Goal: Task Accomplishment & Management: Manage account settings

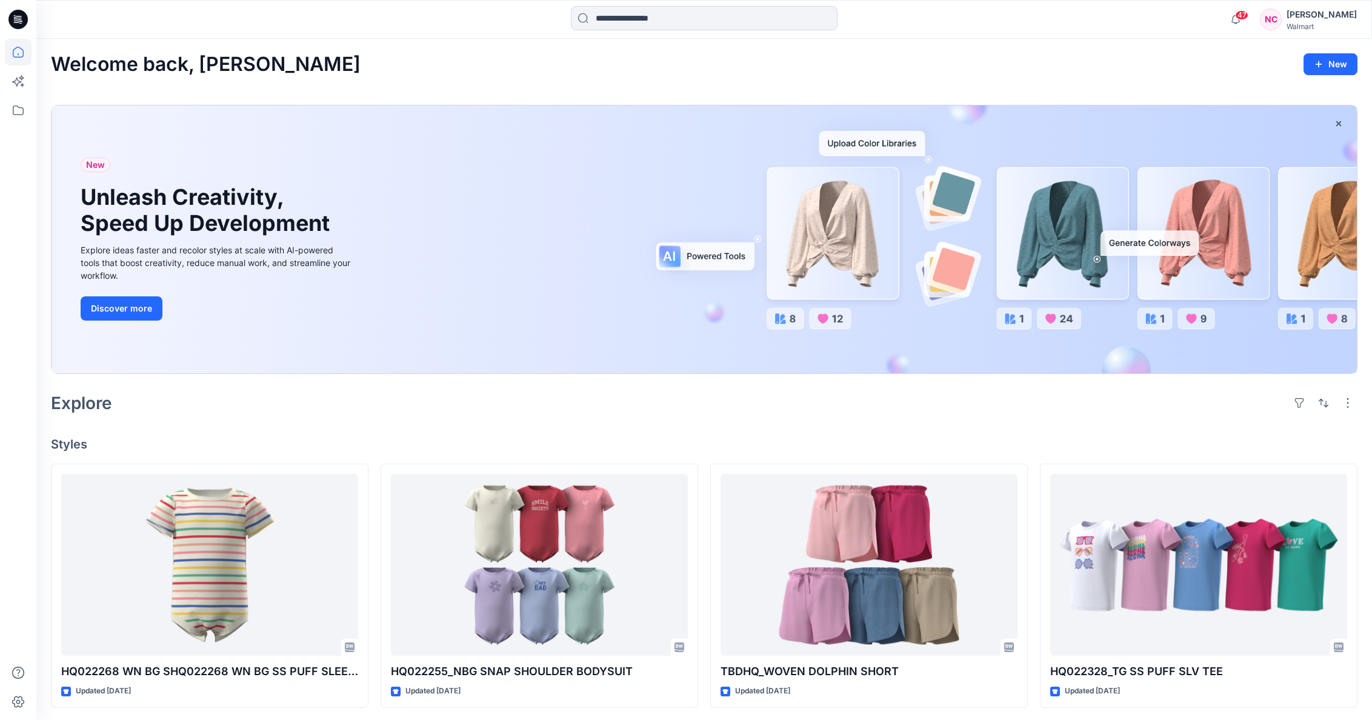
click at [1323, 22] on div "Walmart" at bounding box center [1322, 26] width 70 height 9
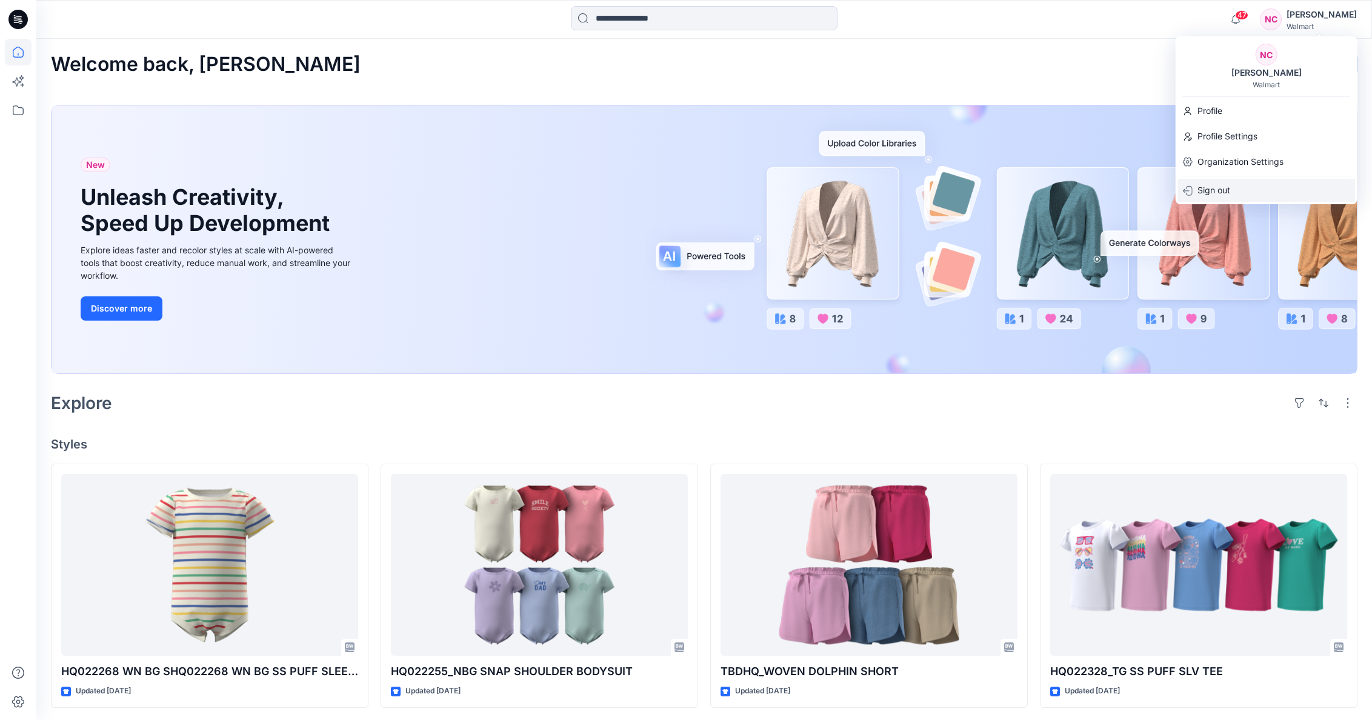
click at [1212, 182] on p "Sign out" at bounding box center [1214, 190] width 33 height 23
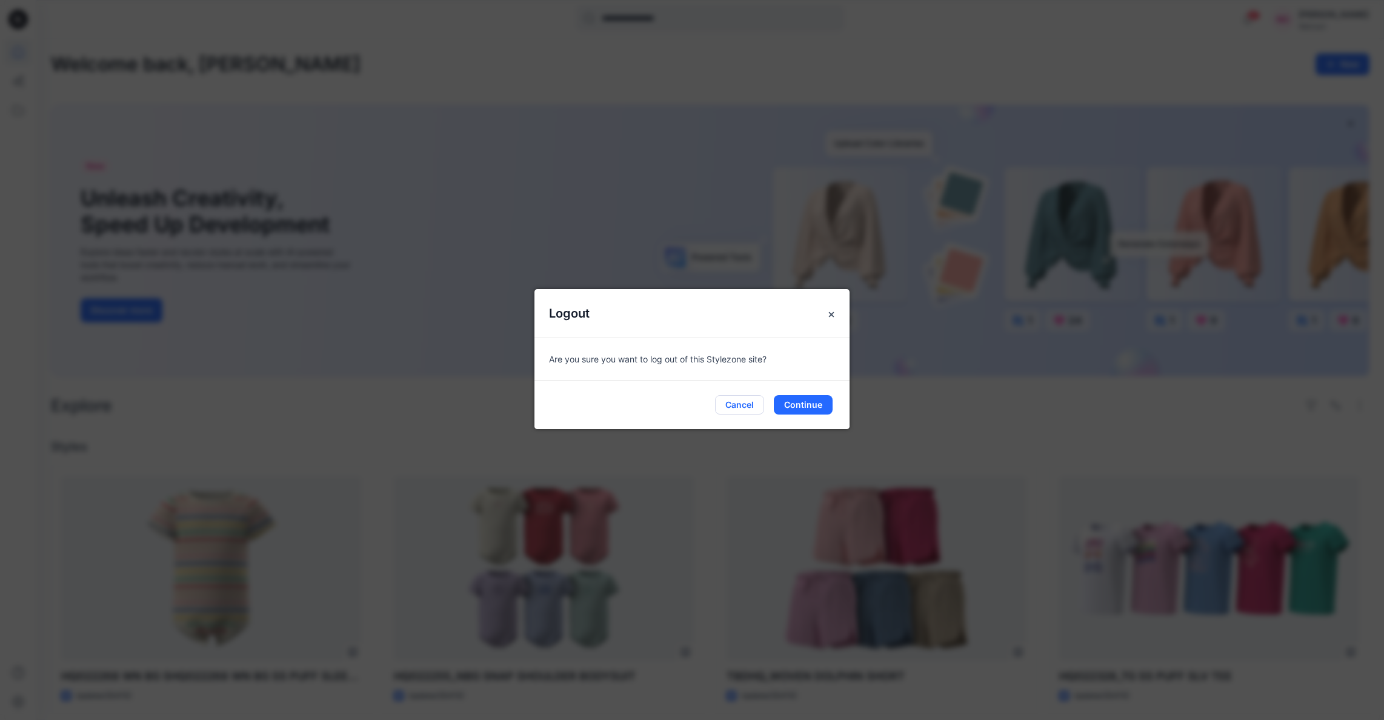
click at [727, 408] on button "Cancel" at bounding box center [739, 404] width 49 height 19
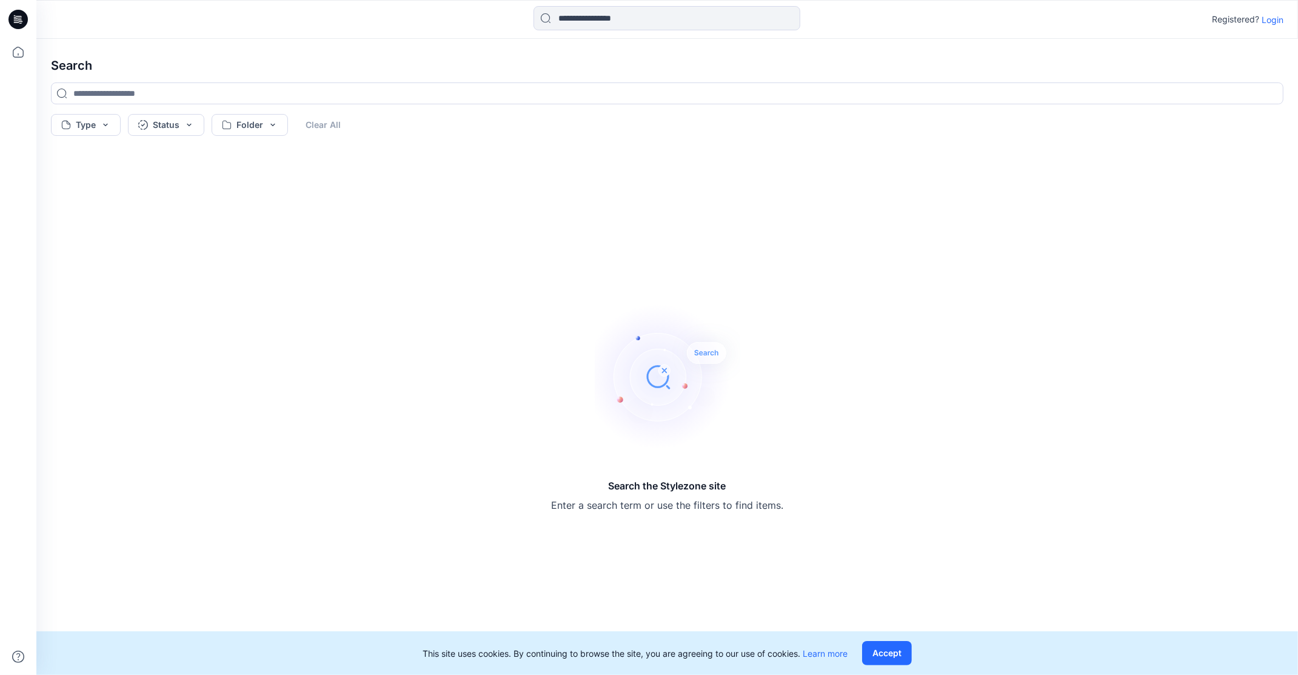
click at [1271, 21] on p "Login" at bounding box center [1272, 19] width 22 height 13
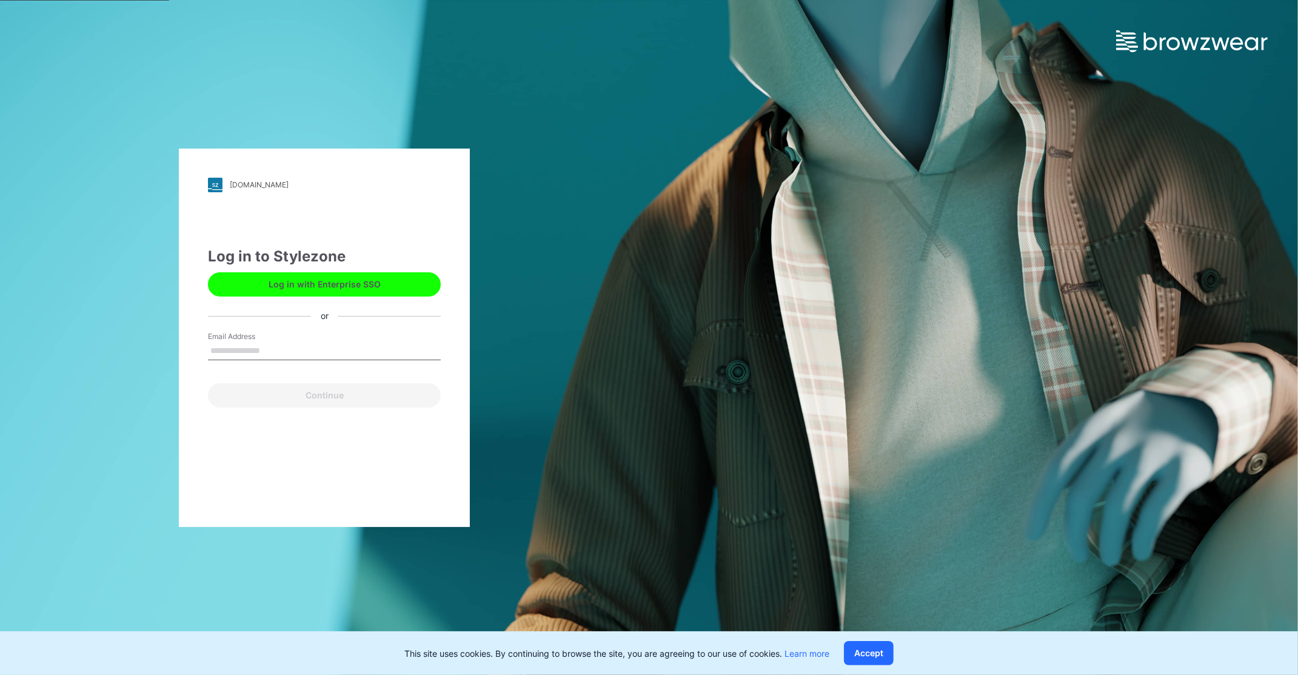
click at [273, 348] on input "Email Address" at bounding box center [324, 351] width 233 height 18
type input "**********"
click at [353, 398] on button "Continue" at bounding box center [324, 395] width 233 height 24
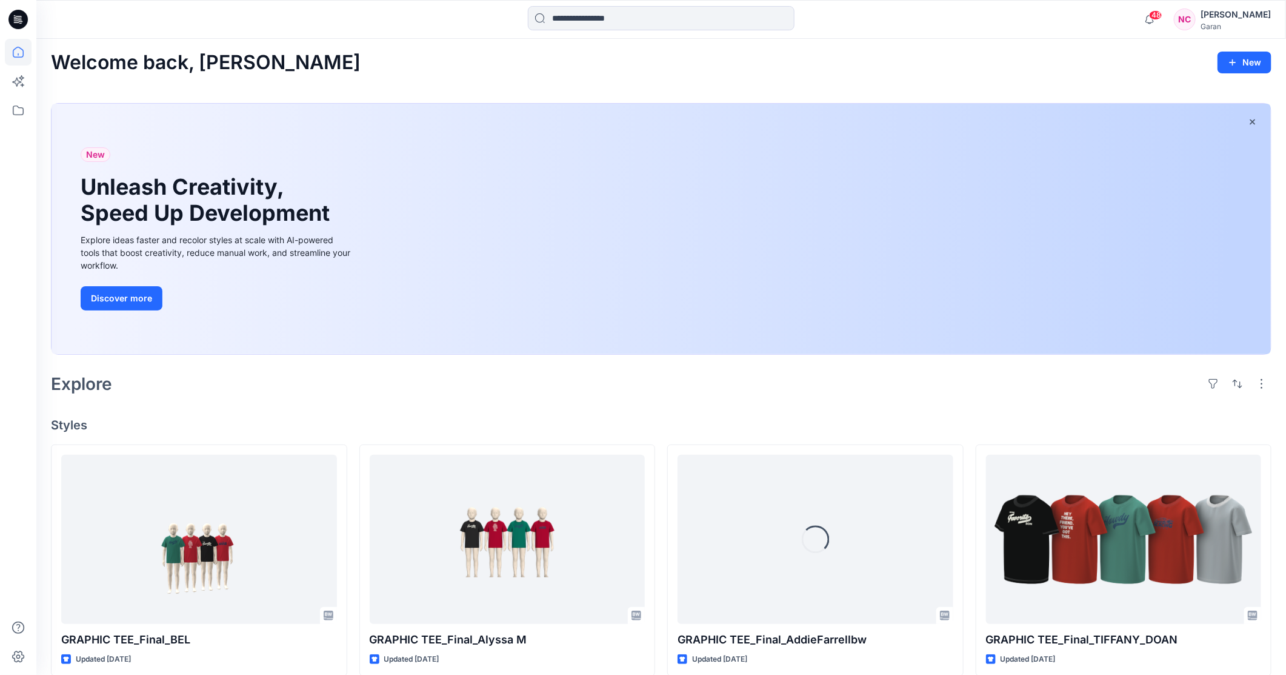
scroll to position [3, 0]
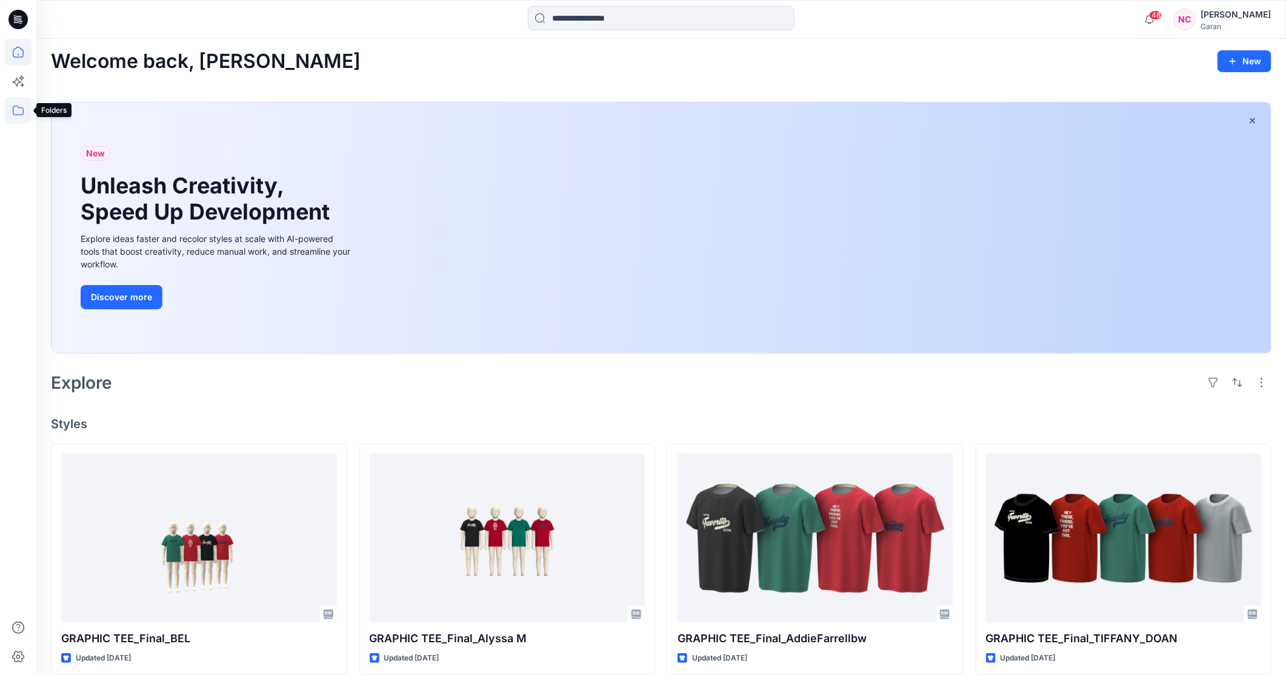
click at [18, 108] on icon at bounding box center [18, 110] width 27 height 27
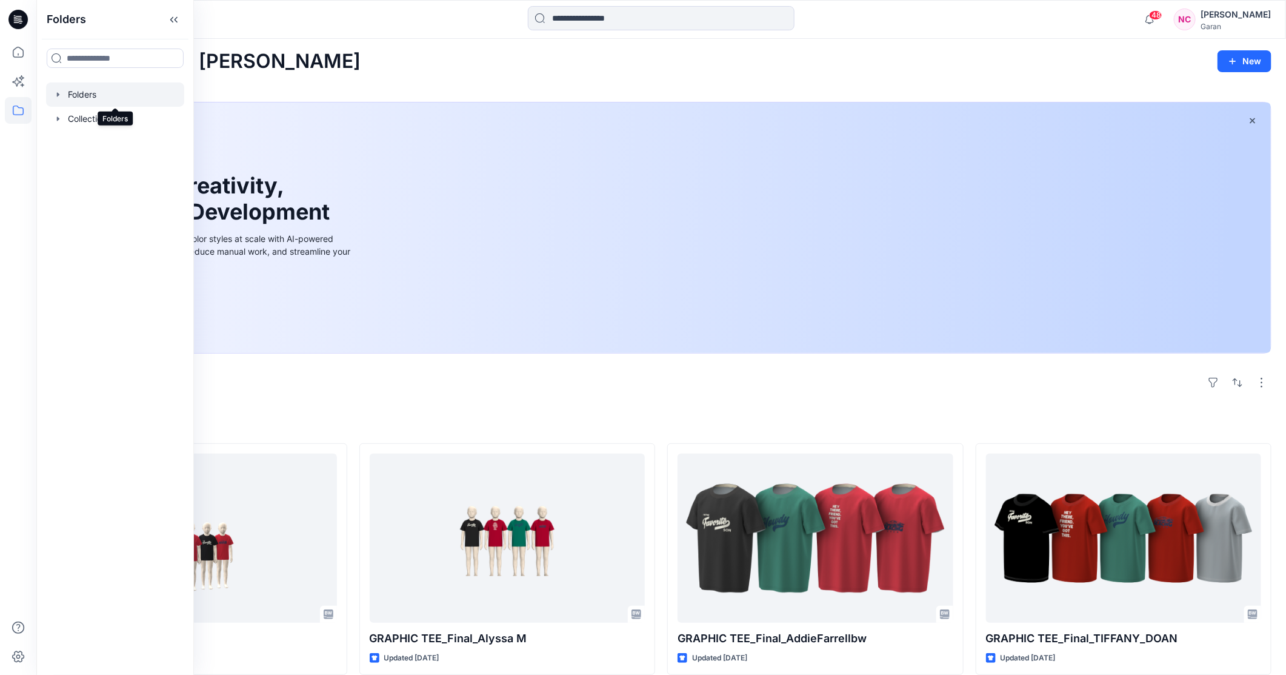
click at [82, 88] on div at bounding box center [115, 94] width 138 height 24
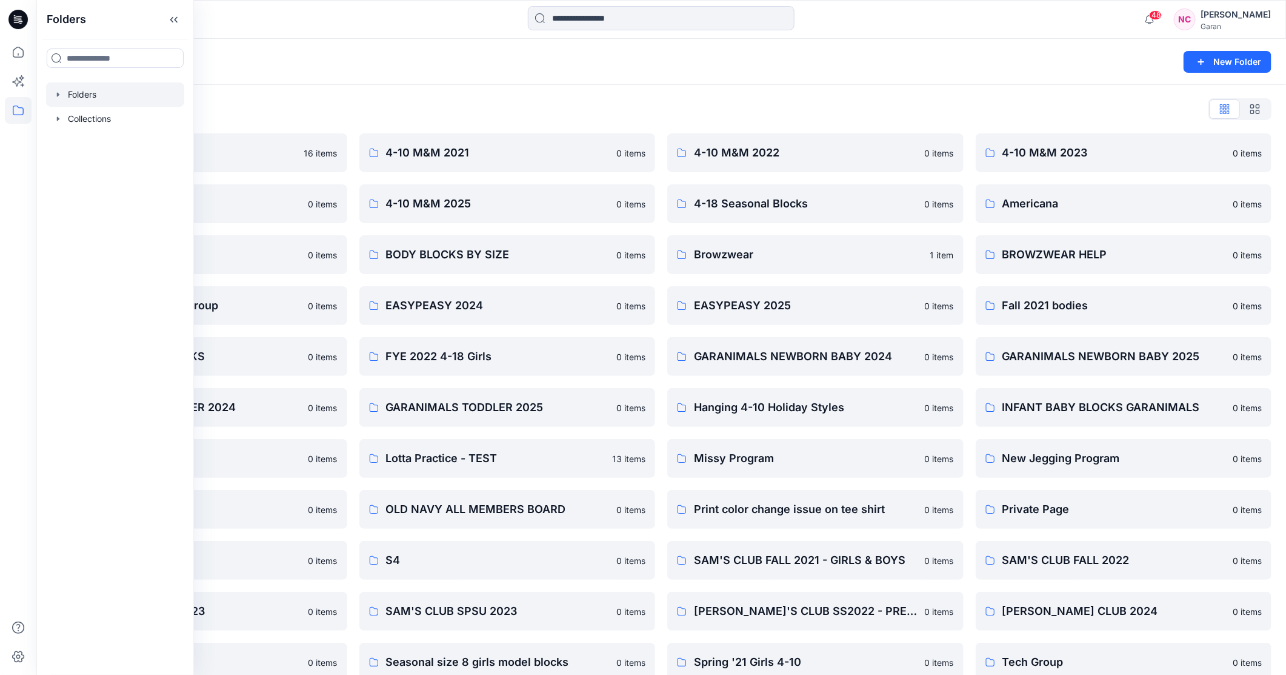
click at [766, 100] on div "Folders List" at bounding box center [661, 108] width 1221 height 19
